Goal: Answer question/provide support

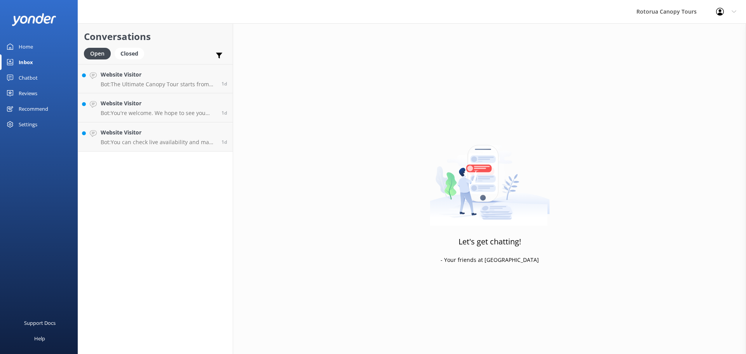
click at [172, 152] on div "Conversations Open Closed Important Assigned to me Unassigned Website Visitor B…" at bounding box center [155, 188] width 155 height 331
click at [162, 145] on p "Bot: You can check live availability and make a booking for the Original Canopy…" at bounding box center [158, 142] width 115 height 7
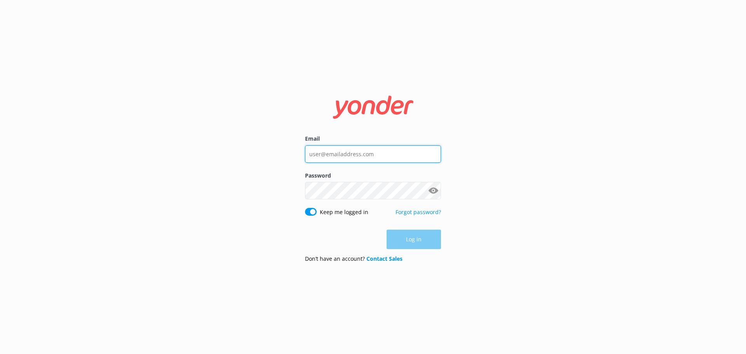
type input "[EMAIL_ADDRESS][DOMAIN_NAME]"
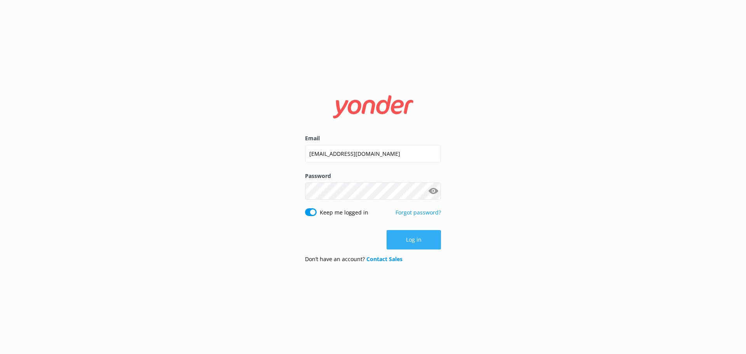
click at [418, 241] on button "Log in" at bounding box center [414, 239] width 54 height 19
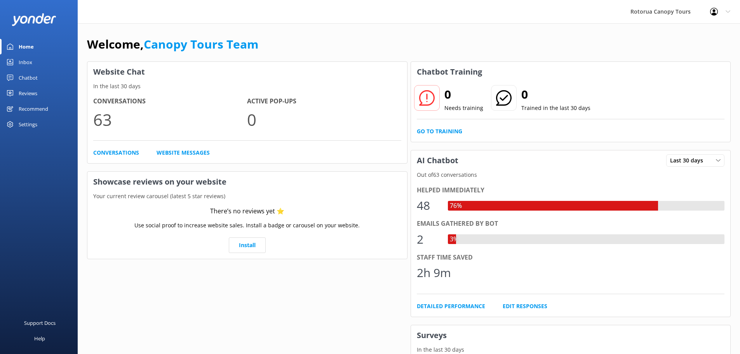
click at [38, 78] on link "Chatbot" at bounding box center [39, 78] width 78 height 16
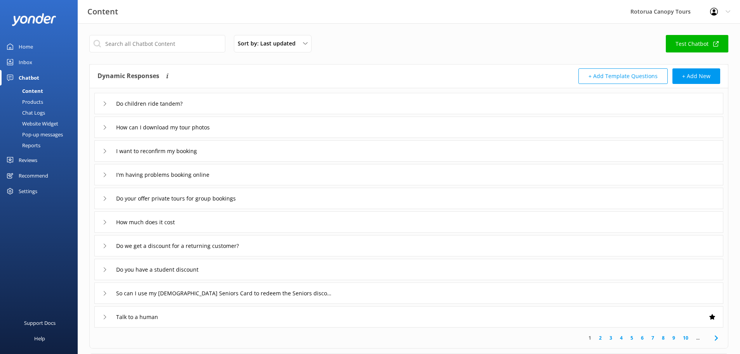
click at [28, 63] on div "Inbox" at bounding box center [26, 62] width 14 height 16
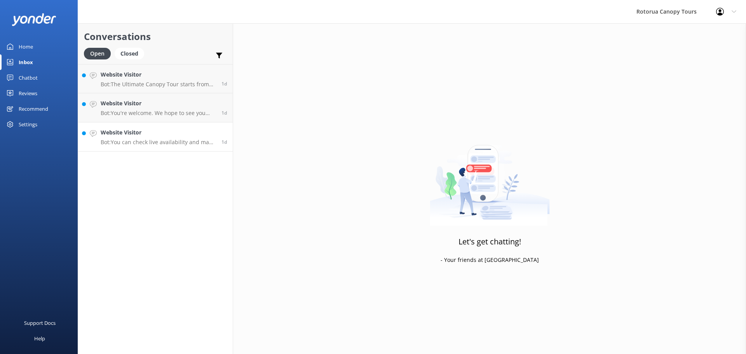
click at [194, 138] on div "Website Visitor Bot: You can check live availability and make a booking for the…" at bounding box center [158, 136] width 115 height 17
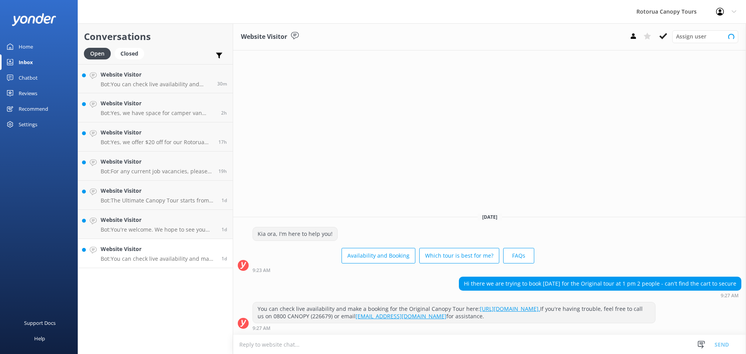
click at [164, 261] on p "Bot: You can check live availability and make a booking for the Original Canopy…" at bounding box center [158, 258] width 115 height 7
click at [664, 35] on use at bounding box center [664, 36] width 8 height 6
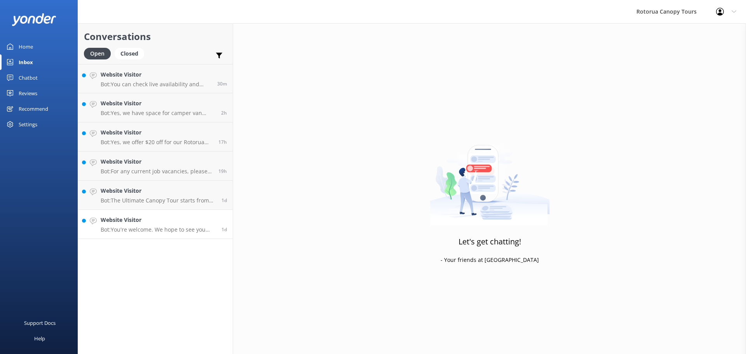
click at [154, 228] on p "Bot: You're welcome. We hope to see you soon!" at bounding box center [158, 229] width 115 height 7
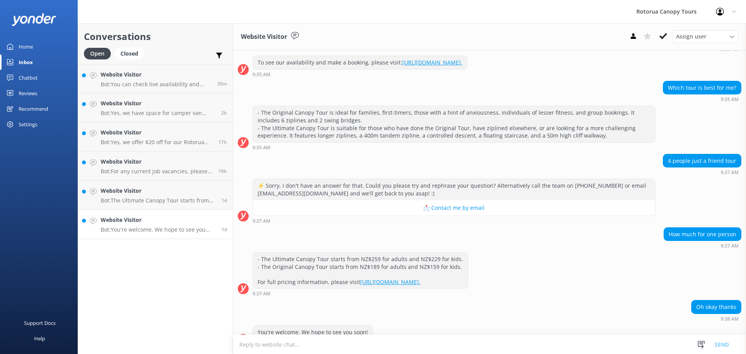
scroll to position [106, 0]
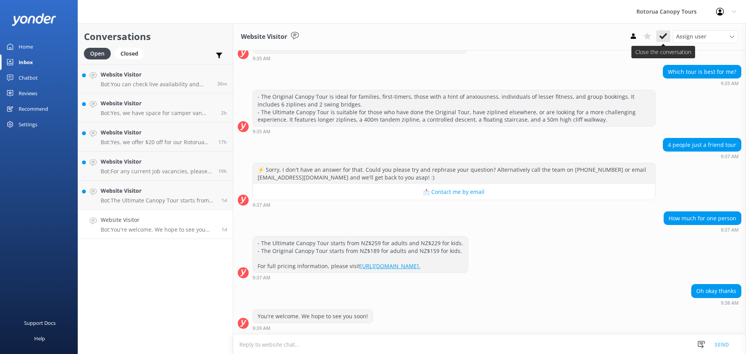
click at [662, 33] on icon at bounding box center [664, 36] width 8 height 8
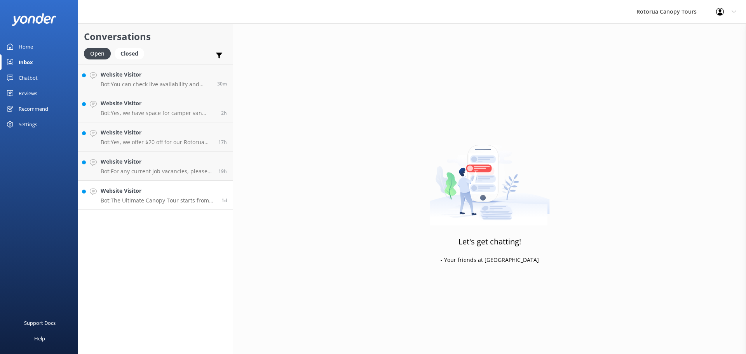
click at [170, 204] on link "Website Visitor Bot: The Ultimate Canopy Tour starts from NZ$229 for kids and N…" at bounding box center [155, 195] width 155 height 29
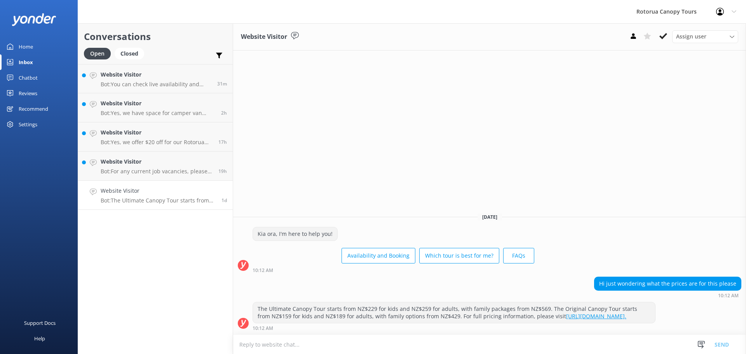
click at [666, 39] on icon at bounding box center [664, 36] width 8 height 8
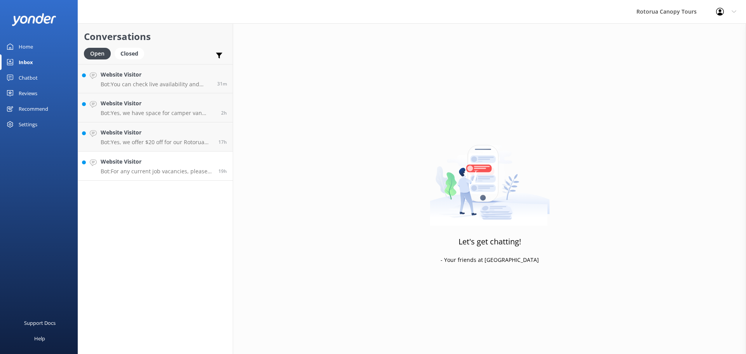
click at [122, 170] on p "Bot: For any current job vacancies, please visit [URL][DOMAIN_NAME] :)." at bounding box center [157, 171] width 112 height 7
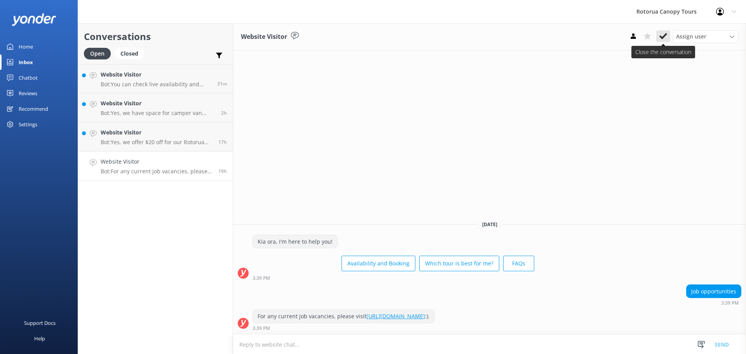
click at [664, 38] on icon at bounding box center [664, 36] width 8 height 8
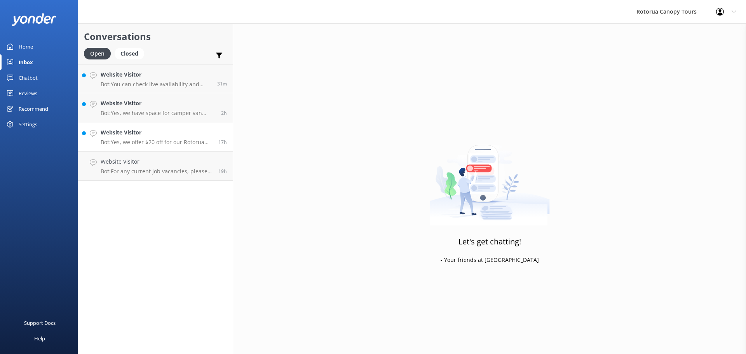
click at [176, 150] on link "Website Visitor Bot: Yes, we offer $20 off for our Rotorua locals. Use code 'LO…" at bounding box center [155, 136] width 155 height 29
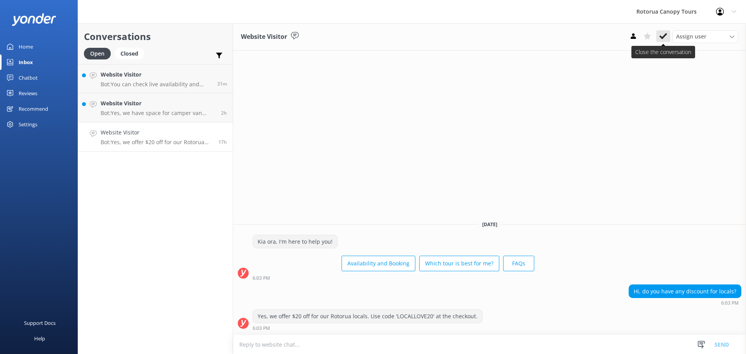
click at [667, 37] on icon at bounding box center [664, 36] width 8 height 8
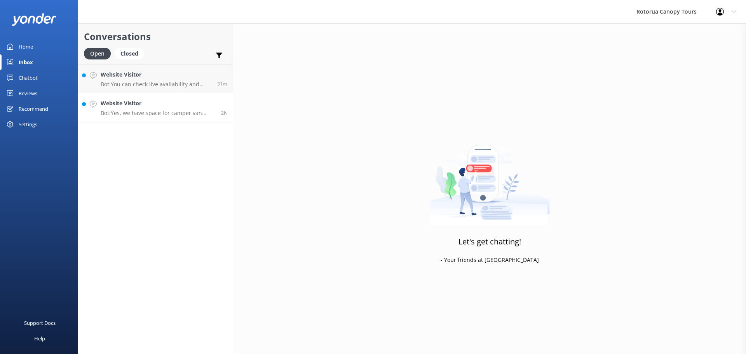
click at [157, 118] on link "Website Visitor Bot: Yes, we have space for camper van parking at our base on […" at bounding box center [155, 107] width 155 height 29
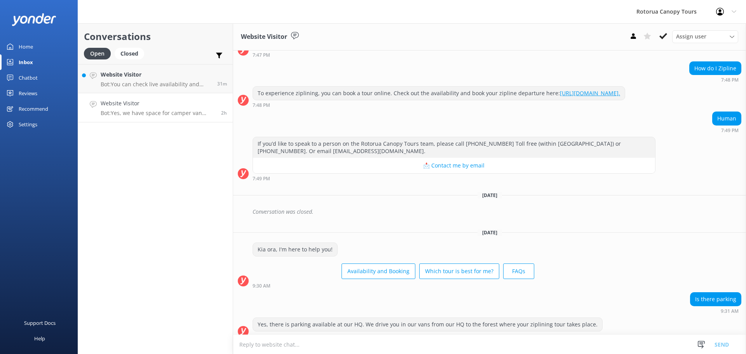
scroll to position [645, 0]
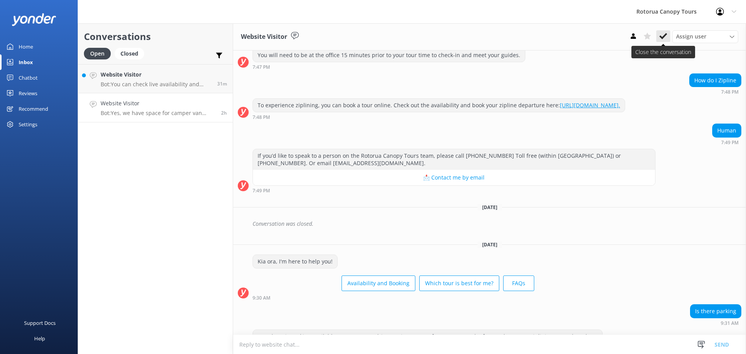
click at [665, 33] on icon at bounding box center [664, 36] width 8 height 8
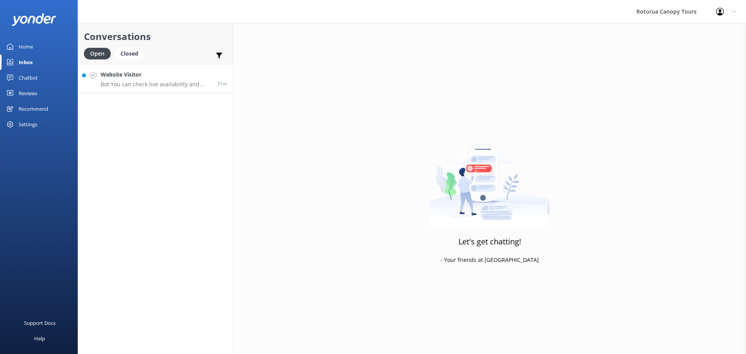
click at [185, 89] on link "Website Visitor Bot: You can check live availability and make a booking for the…" at bounding box center [155, 78] width 155 height 29
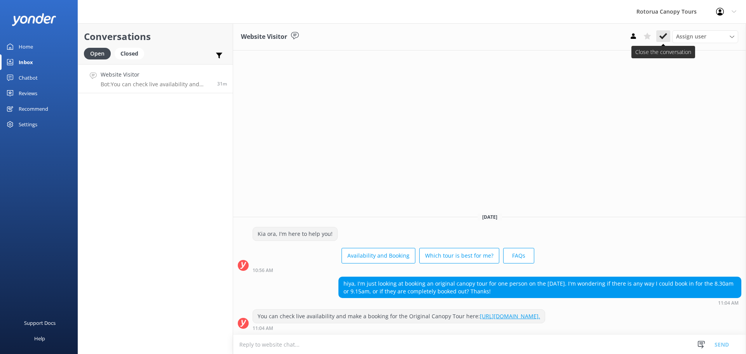
click at [669, 38] on button at bounding box center [663, 36] width 14 height 12
